Goal: Subscribe to service/newsletter

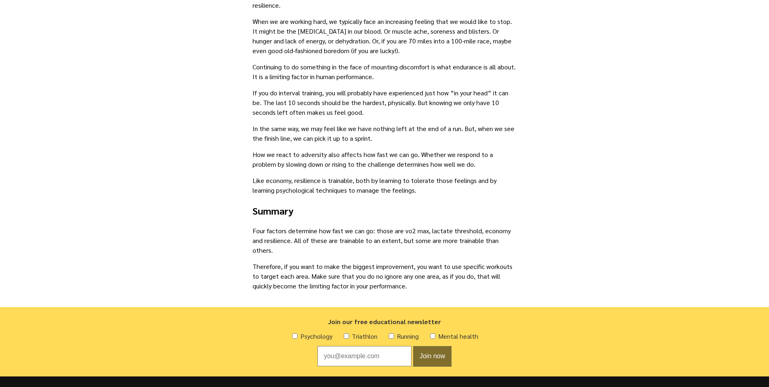
scroll to position [1591, 0]
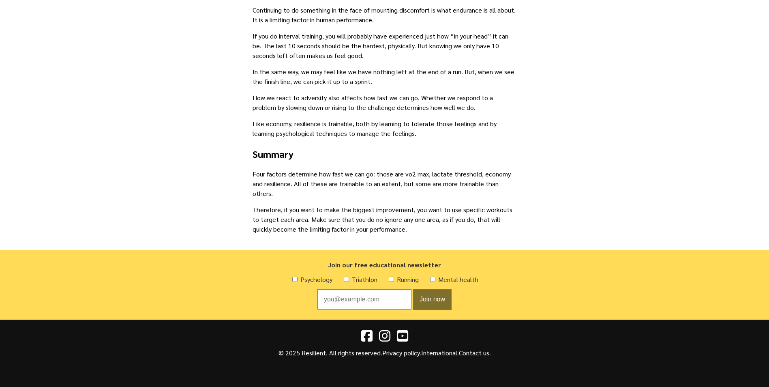
click at [293, 279] on input "Psychology" at bounding box center [294, 278] width 5 height 5
checkbox input "true"
click at [433, 278] on input "Mental health" at bounding box center [432, 278] width 5 height 5
checkbox input "true"
click at [363, 298] on input "Email address" at bounding box center [364, 299] width 94 height 20
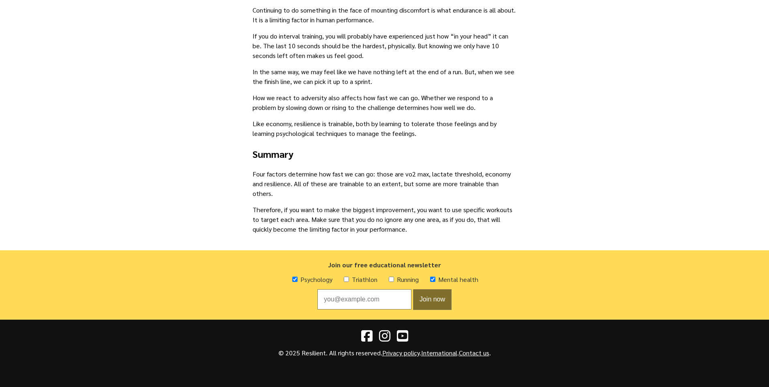
type input "cardinalproperties@ymail.com"
click at [421, 299] on button "Join now" at bounding box center [432, 299] width 38 height 21
